Goal: Task Accomplishment & Management: Complete application form

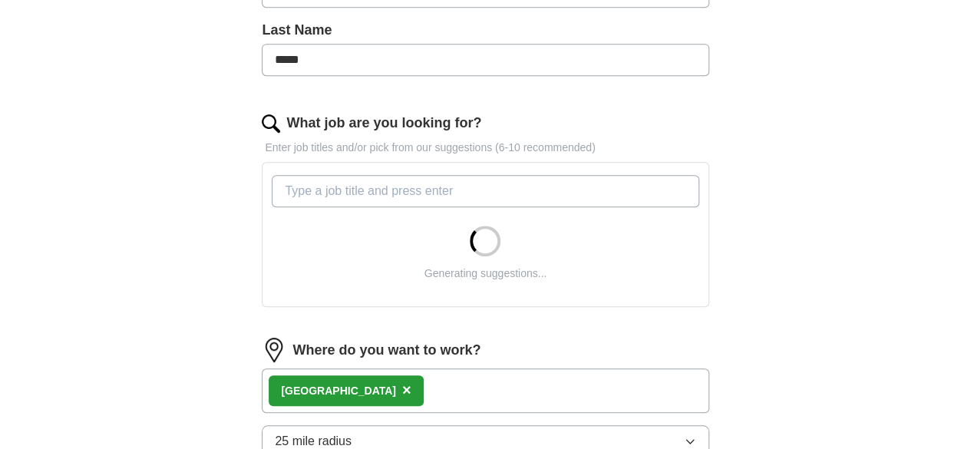
scroll to position [421, 0]
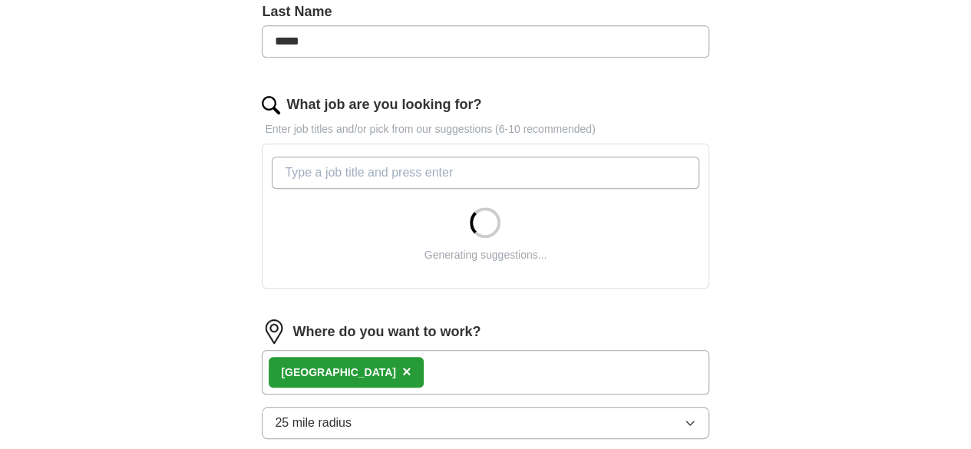
click at [399, 174] on input "What job are you looking for?" at bounding box center [485, 173] width 427 height 32
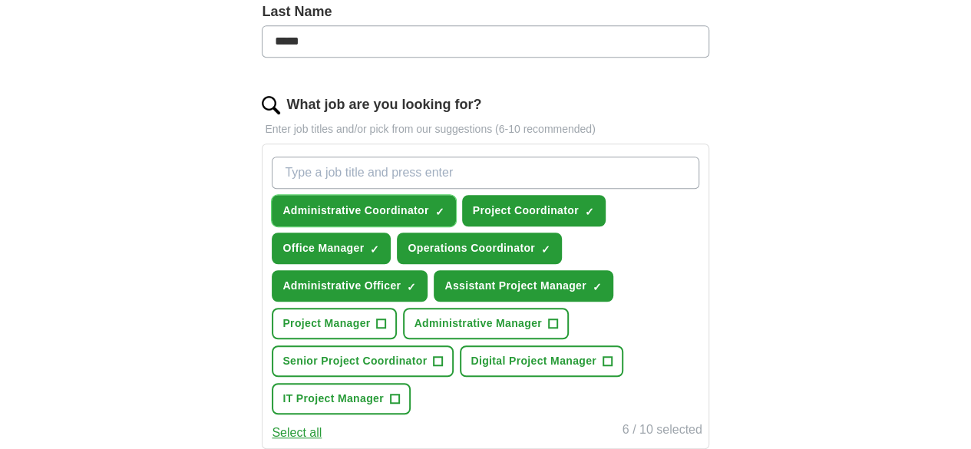
click at [420, 203] on span "Administrative Coordinator" at bounding box center [356, 211] width 146 height 16
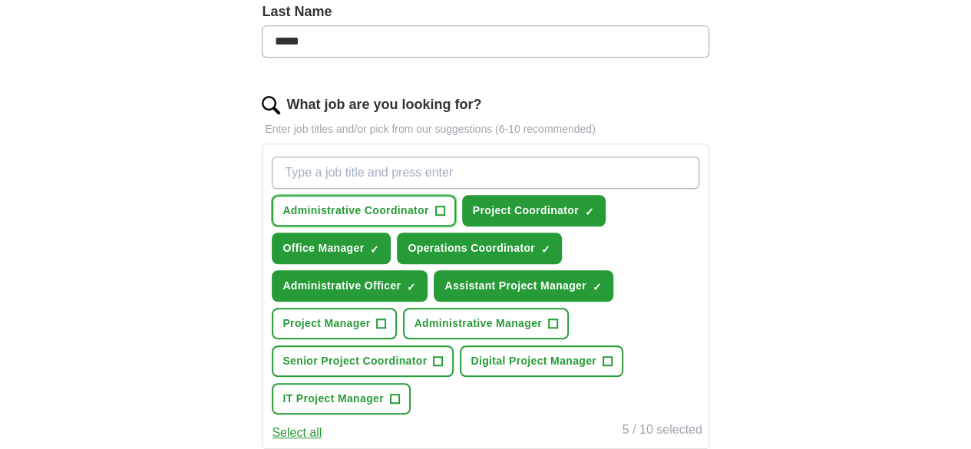
click at [425, 206] on span "Administrative Coordinator" at bounding box center [356, 211] width 146 height 16
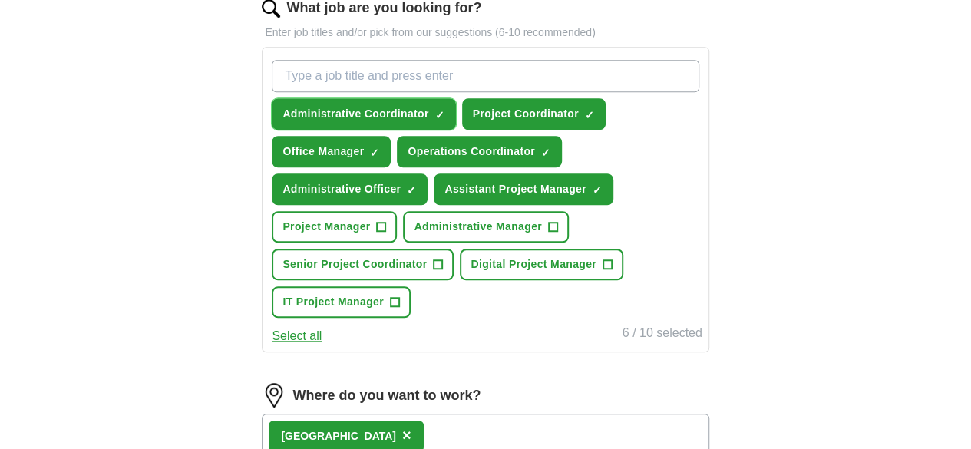
scroll to position [521, 0]
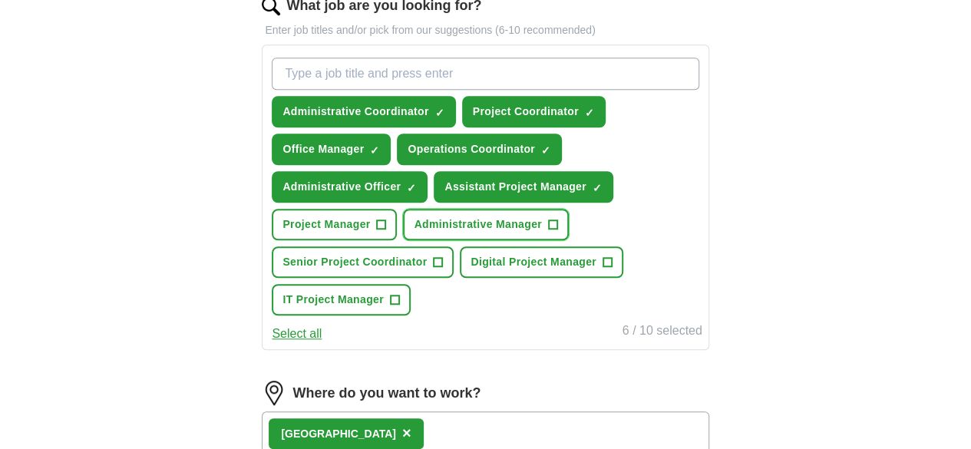
click at [538, 217] on span "Administrative Manager" at bounding box center [477, 225] width 127 height 16
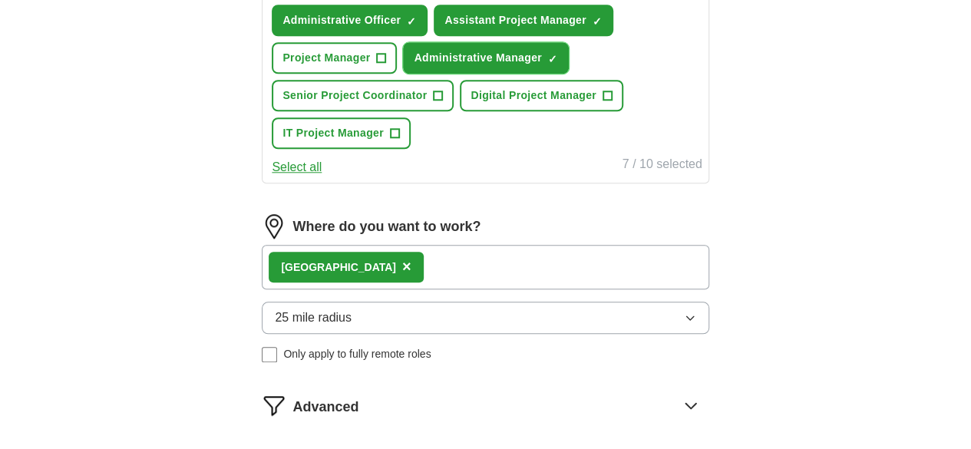
scroll to position [686, 0]
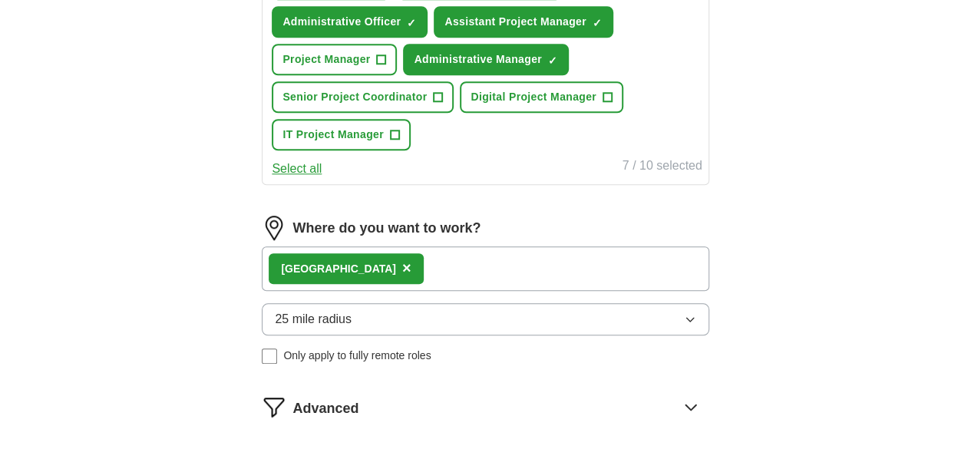
click at [464, 259] on div "London ×" at bounding box center [485, 268] width 447 height 45
click at [408, 273] on div "London ×" at bounding box center [485, 268] width 447 height 45
click at [439, 264] on div "Remote ([GEOGRAPHIC_DATA]) ×" at bounding box center [485, 268] width 447 height 45
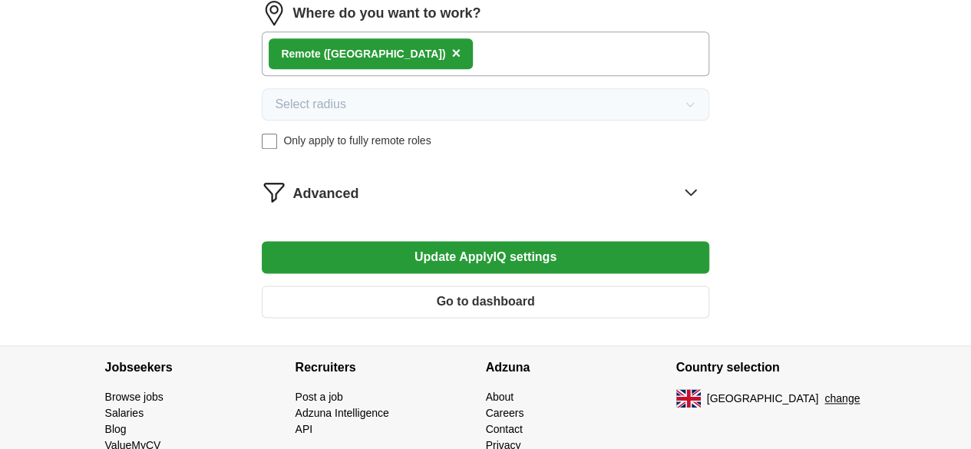
scroll to position [904, 0]
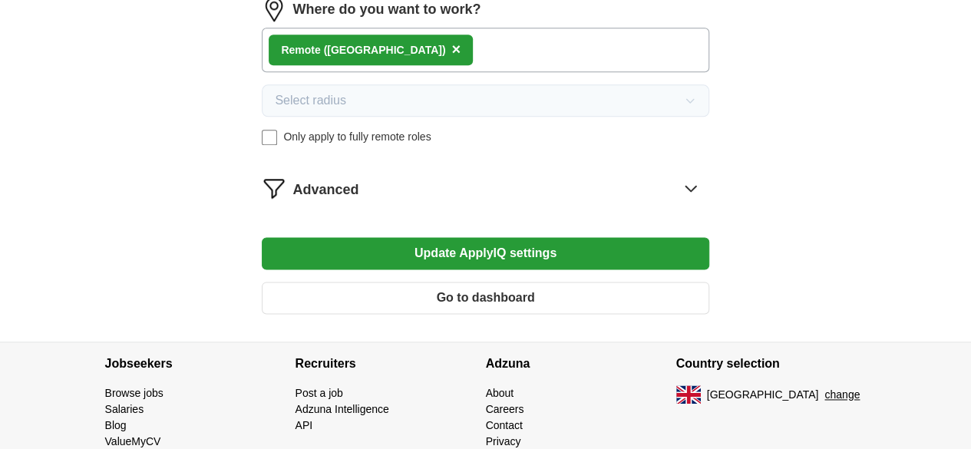
click at [464, 246] on button "Update ApplyIQ settings" at bounding box center [485, 253] width 447 height 32
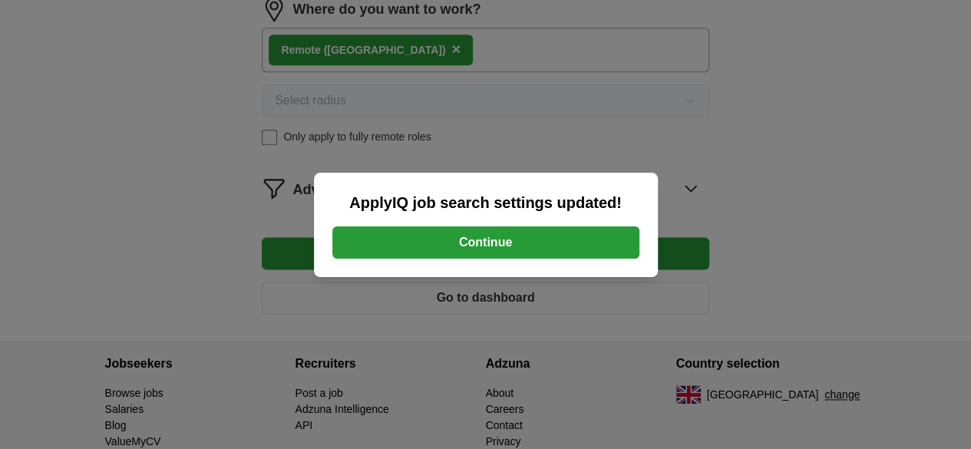
click at [464, 246] on button "Continue" at bounding box center [485, 242] width 307 height 32
